Goal: Information Seeking & Learning: Find specific fact

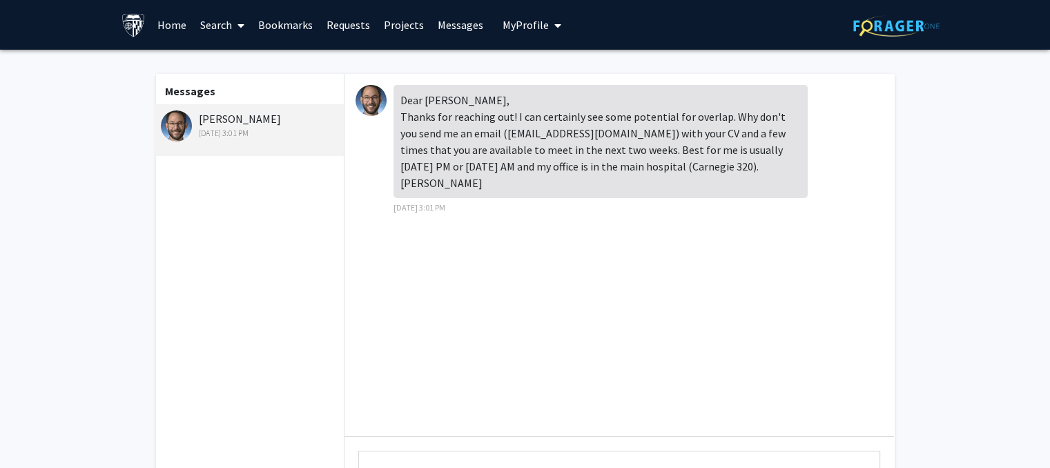
click at [376, 100] on img at bounding box center [371, 100] width 31 height 31
click at [226, 24] on link "Search" at bounding box center [222, 25] width 58 height 48
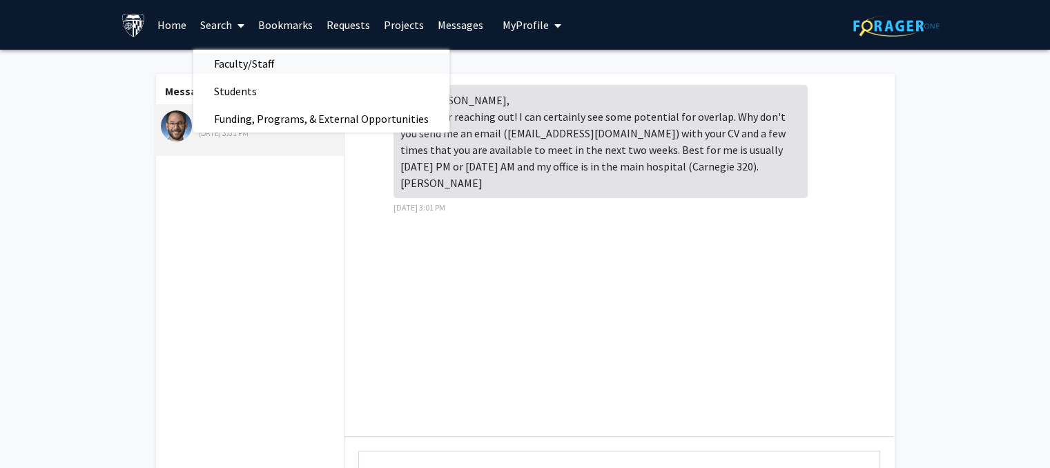
click at [240, 61] on span "Faculty/Staff" at bounding box center [244, 64] width 102 height 28
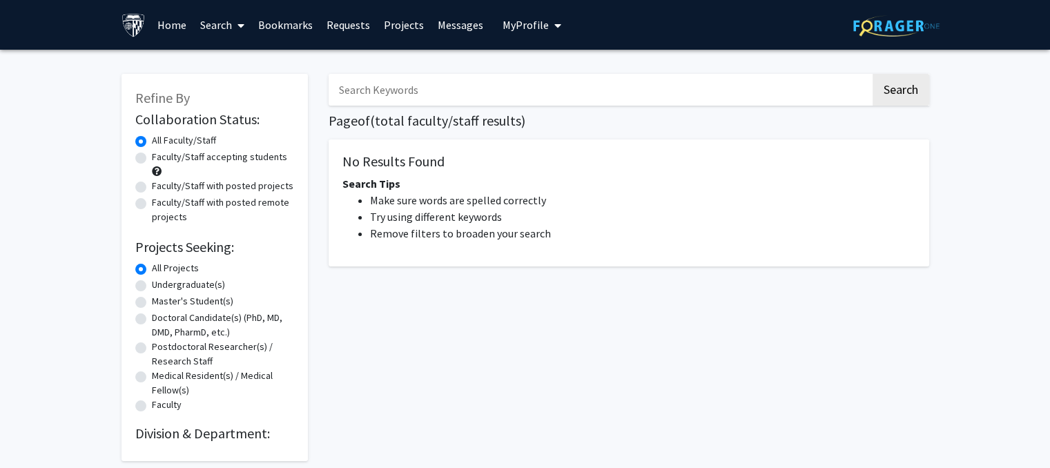
click at [621, 99] on input "Search Keywords" at bounding box center [600, 90] width 542 height 32
type input "tuberculosis"
click at [923, 97] on button "Search" at bounding box center [901, 90] width 57 height 32
click at [906, 99] on button "Search" at bounding box center [901, 90] width 57 height 32
click at [896, 81] on button "Search" at bounding box center [901, 90] width 57 height 32
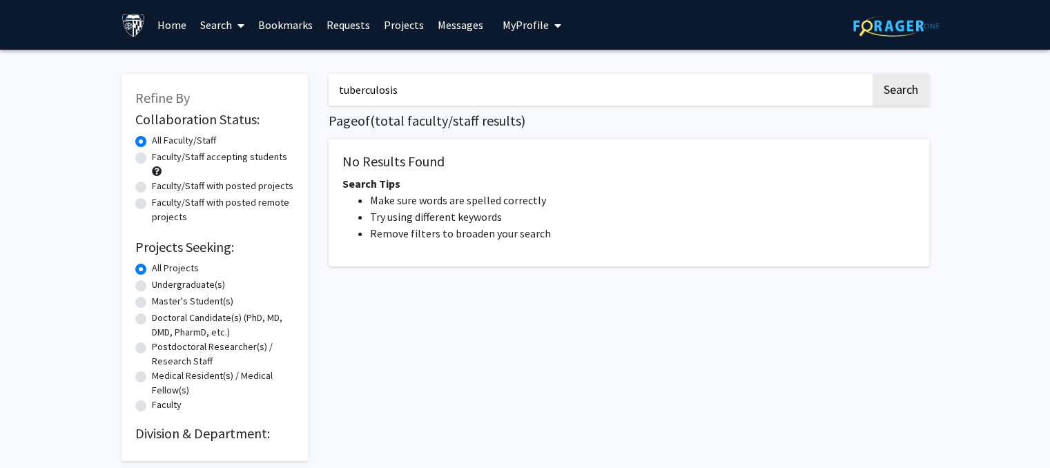
click at [175, 26] on link "Home" at bounding box center [172, 25] width 43 height 48
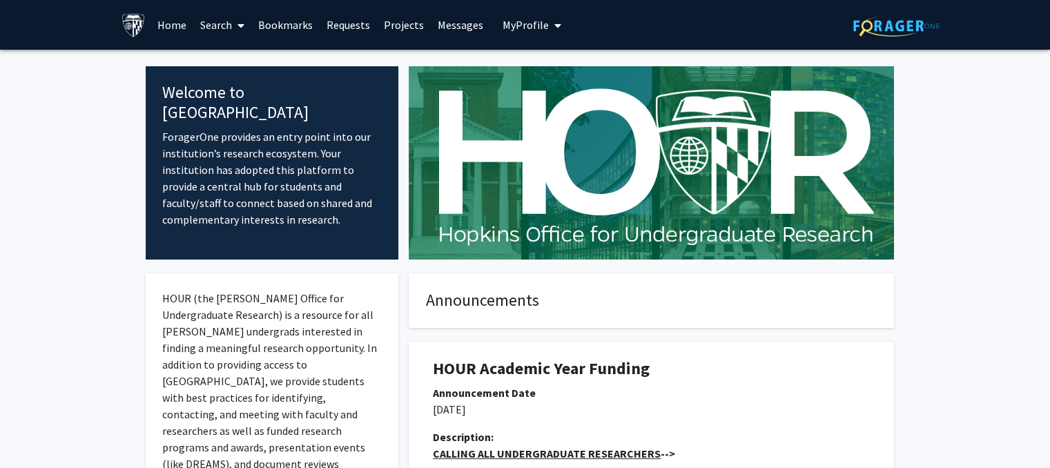
click at [221, 26] on link "Search" at bounding box center [222, 25] width 58 height 48
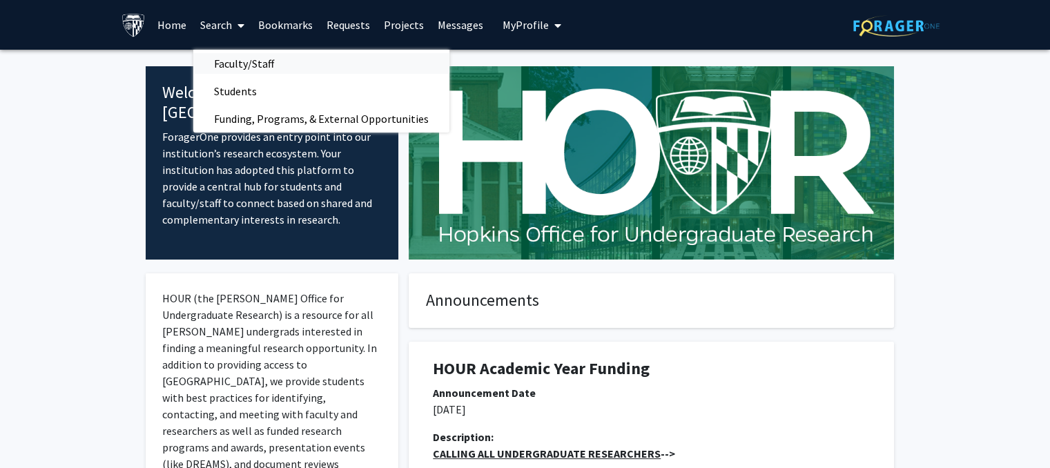
click at [253, 62] on span "Faculty/Staff" at bounding box center [244, 64] width 102 height 28
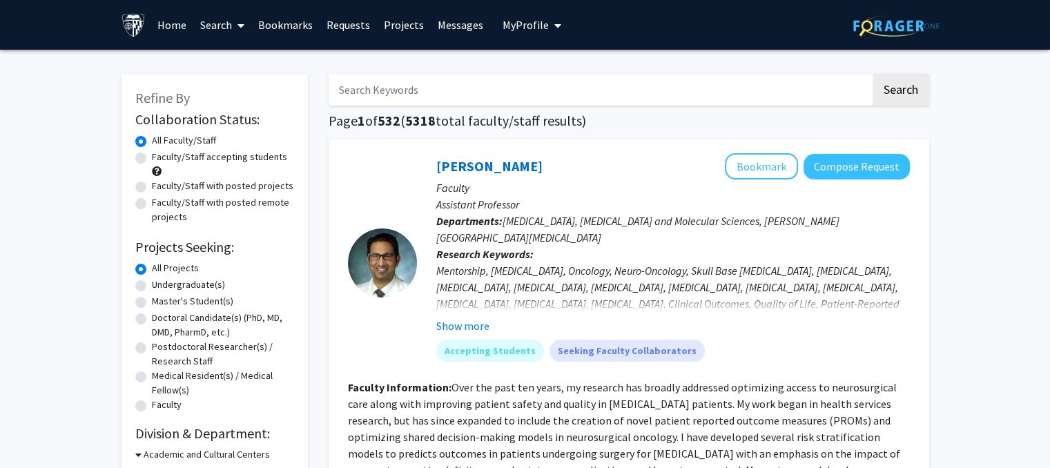
click at [416, 90] on input "Search Keywords" at bounding box center [600, 90] width 542 height 32
type input "tuberculosis"
click at [897, 86] on button "Search" at bounding box center [901, 90] width 57 height 32
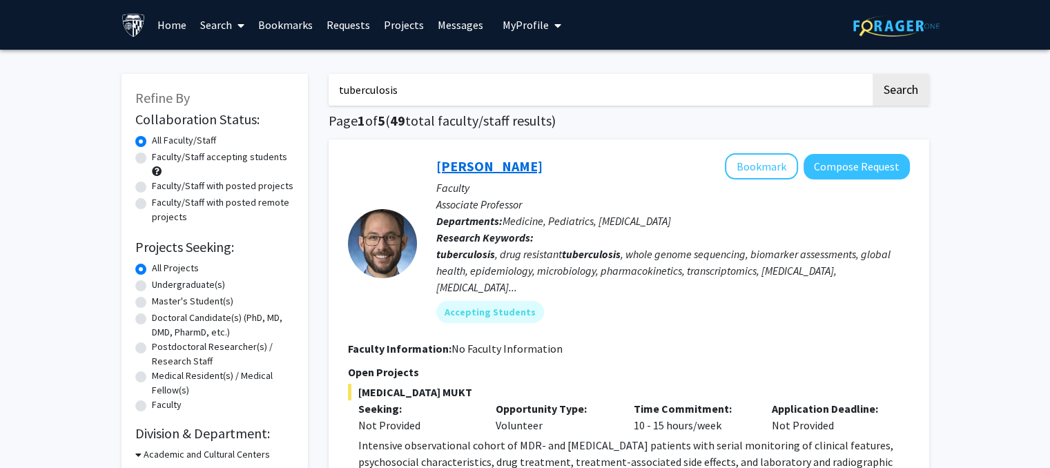
click at [527, 168] on link "[PERSON_NAME]" at bounding box center [489, 165] width 106 height 17
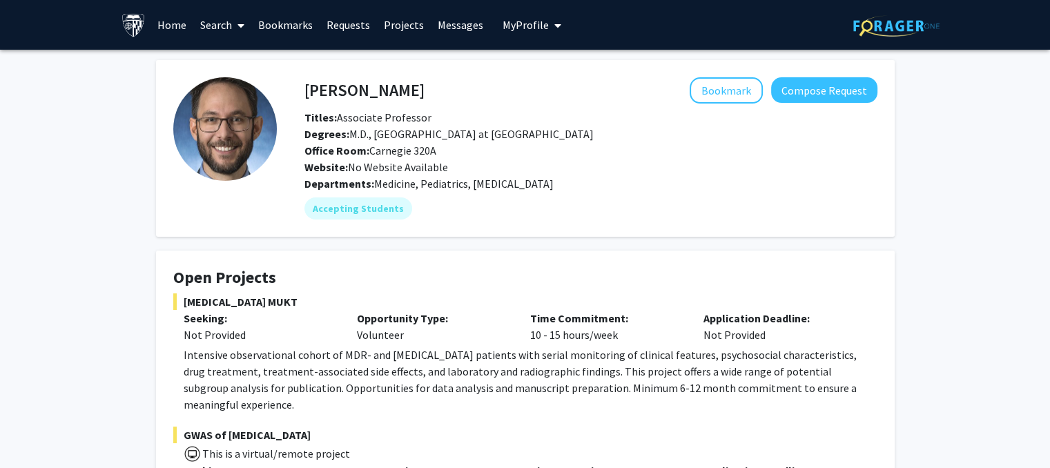
click at [396, 101] on h4 "[PERSON_NAME]" at bounding box center [365, 90] width 120 height 26
click at [398, 95] on h4 "[PERSON_NAME]" at bounding box center [365, 90] width 120 height 26
